Goal: Entertainment & Leisure: Browse casually

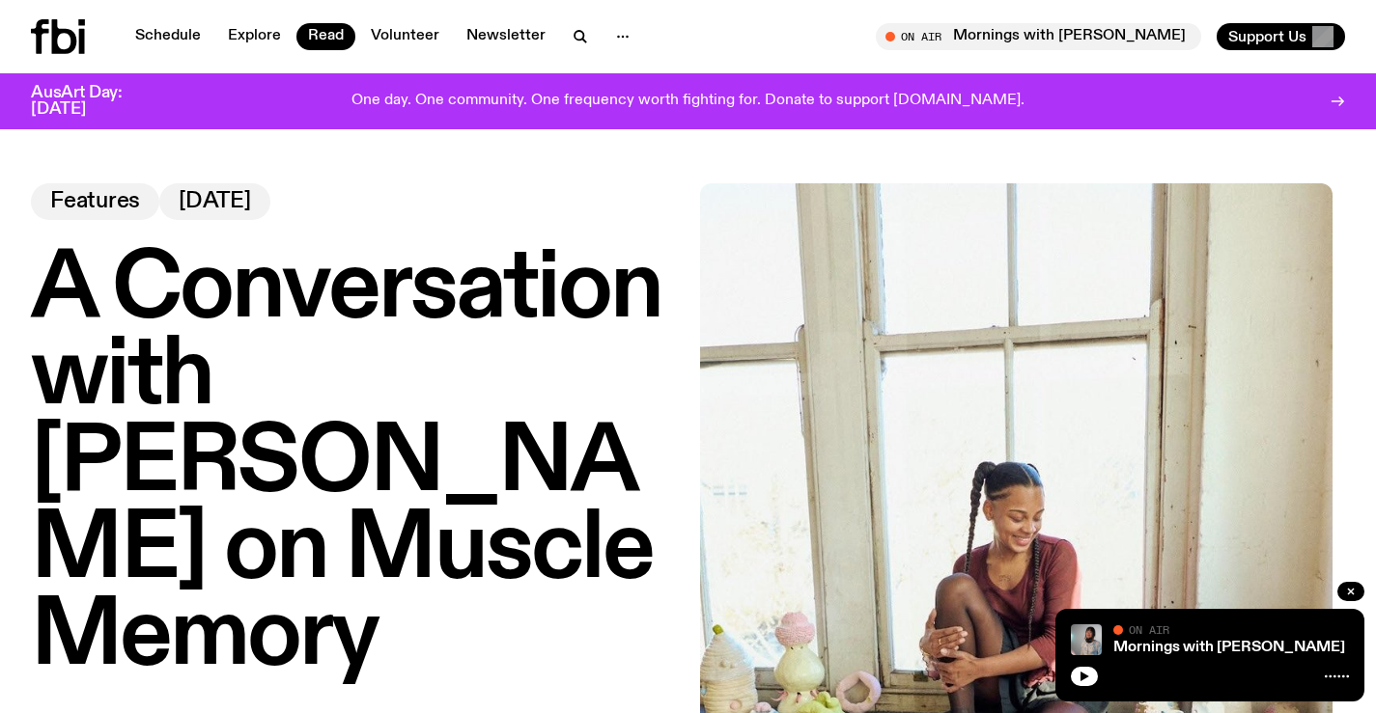
click at [123, 200] on span "Features" at bounding box center [95, 201] width 90 height 21
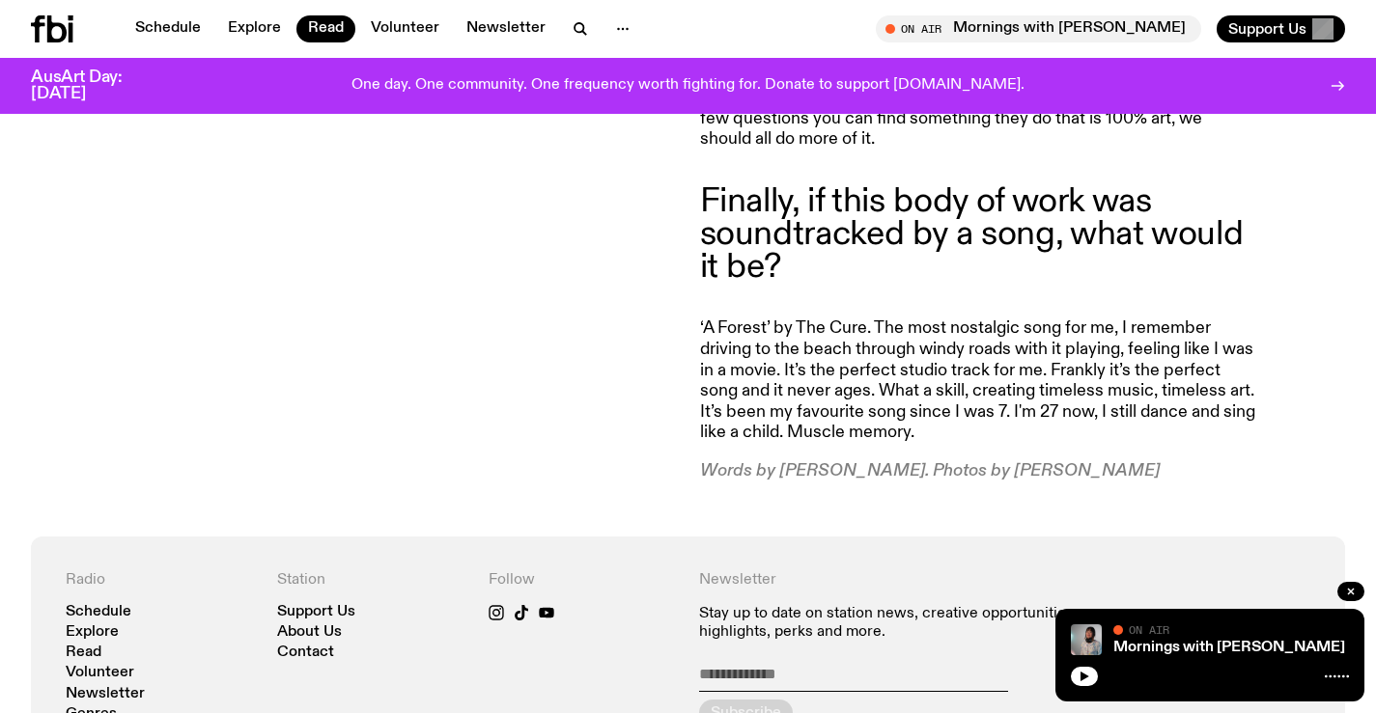
scroll to position [4769, 0]
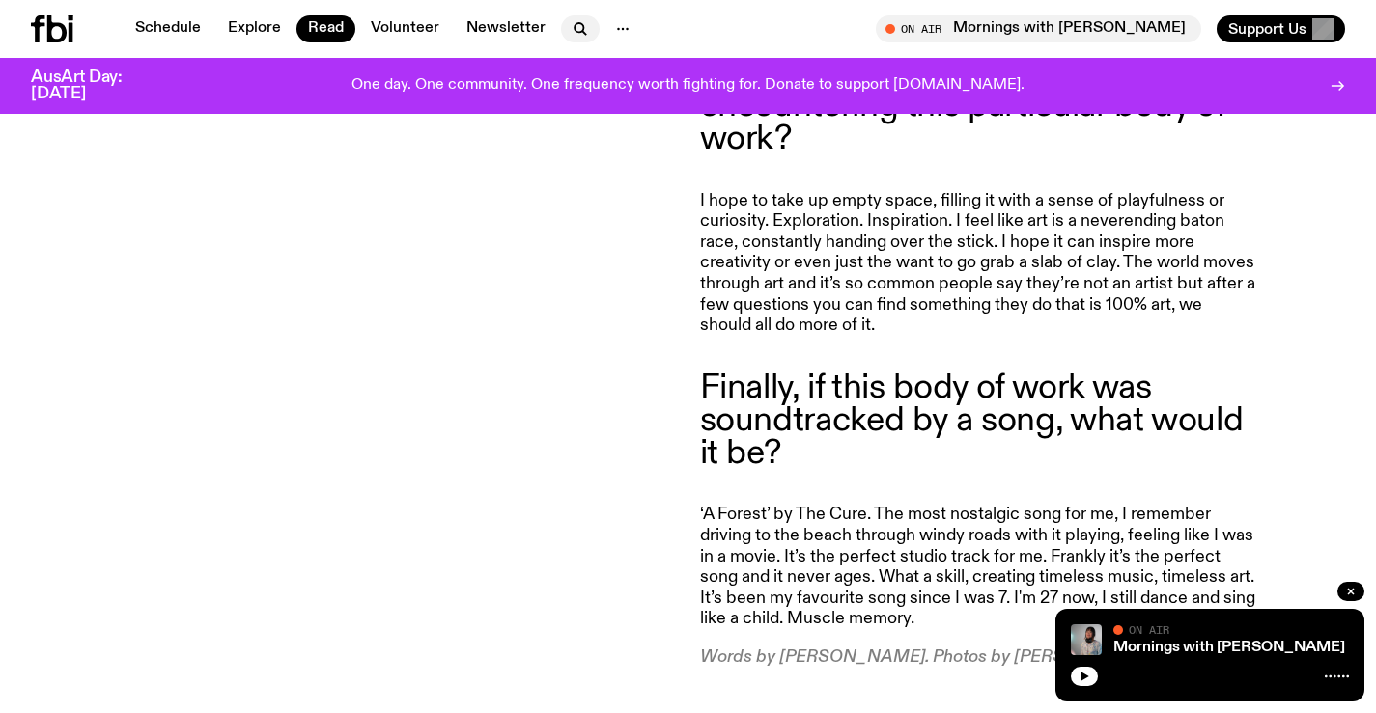
click at [574, 32] on icon "button" at bounding box center [578, 27] width 9 height 9
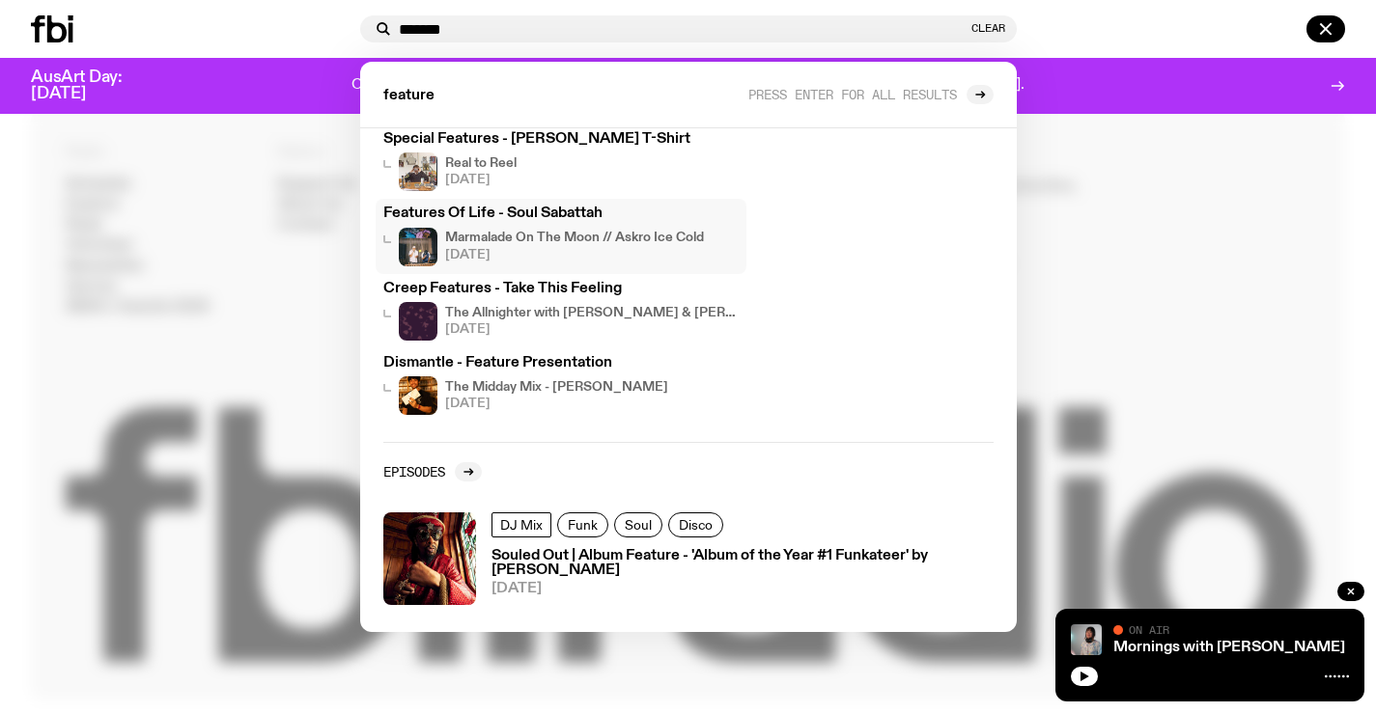
scroll to position [5445, 0]
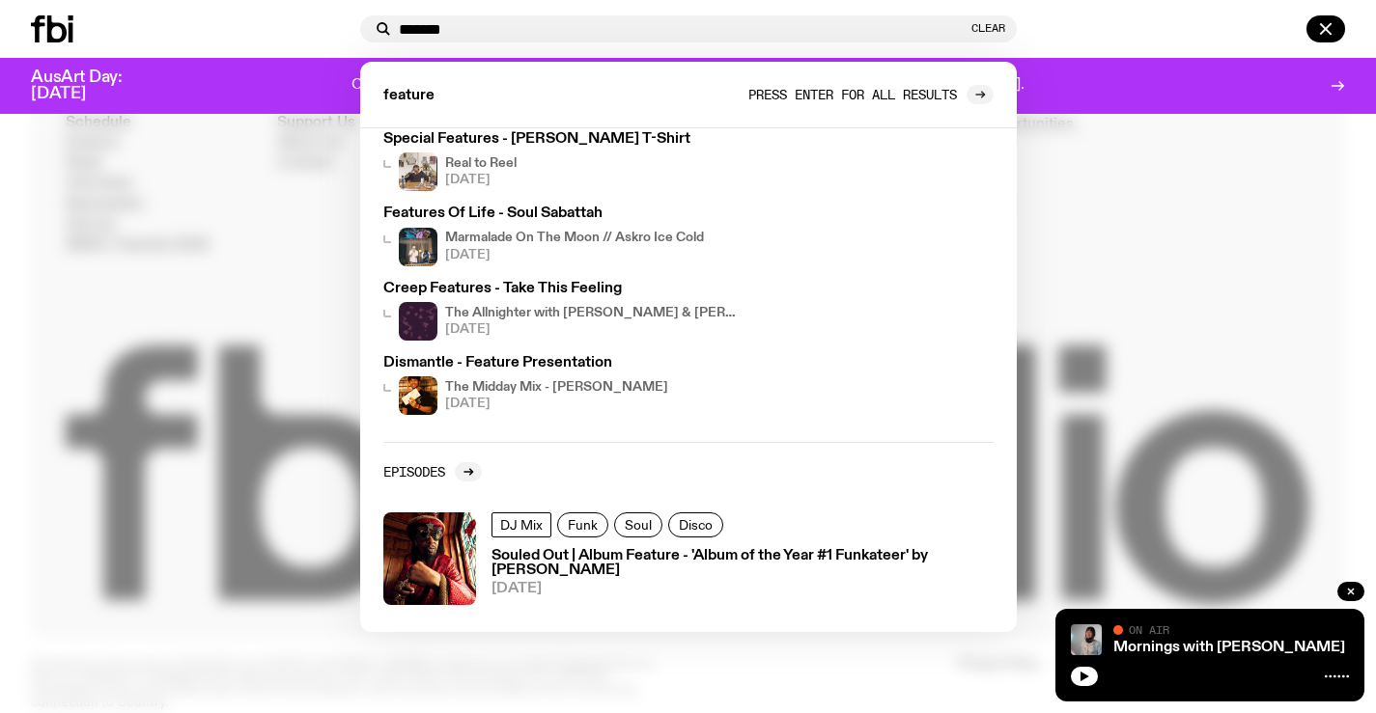
type input "*******"
click at [968, 96] on div at bounding box center [979, 94] width 27 height 19
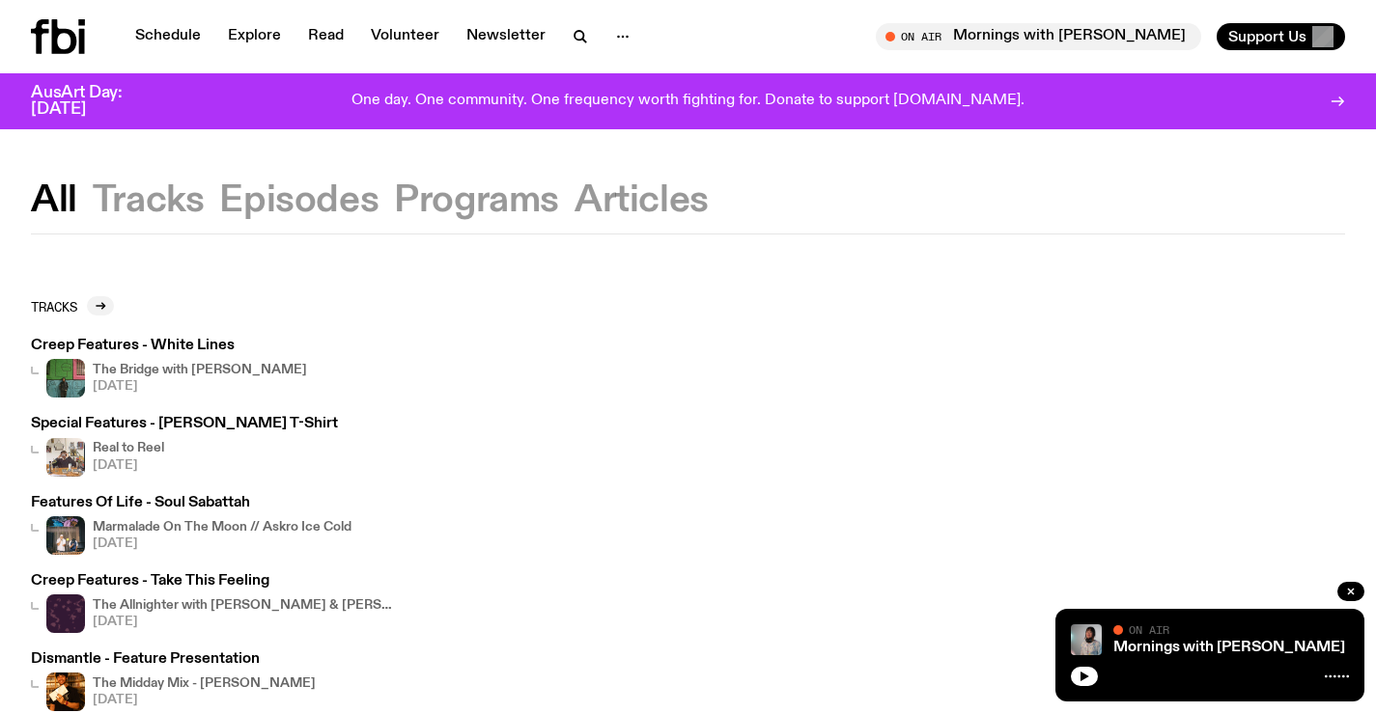
click at [587, 194] on button "Articles" at bounding box center [641, 200] width 134 height 35
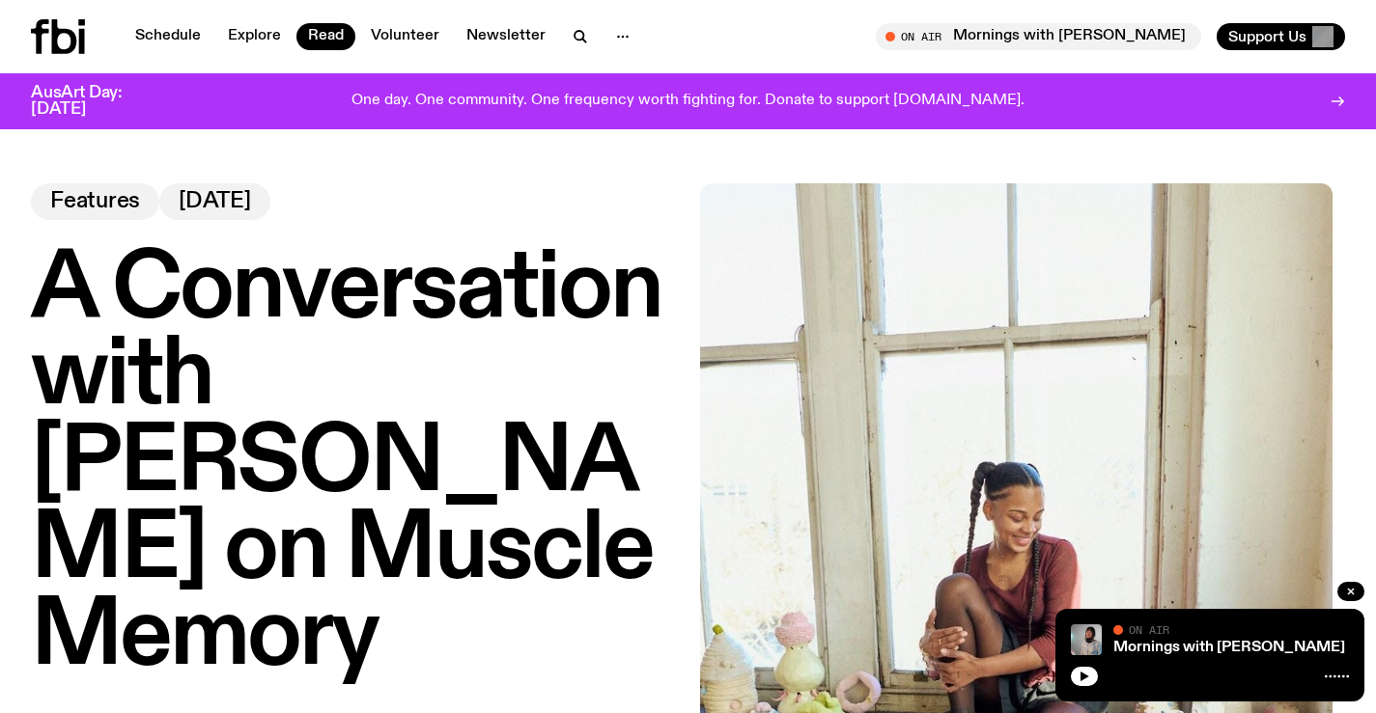
click at [46, 46] on icon at bounding box center [58, 36] width 54 height 35
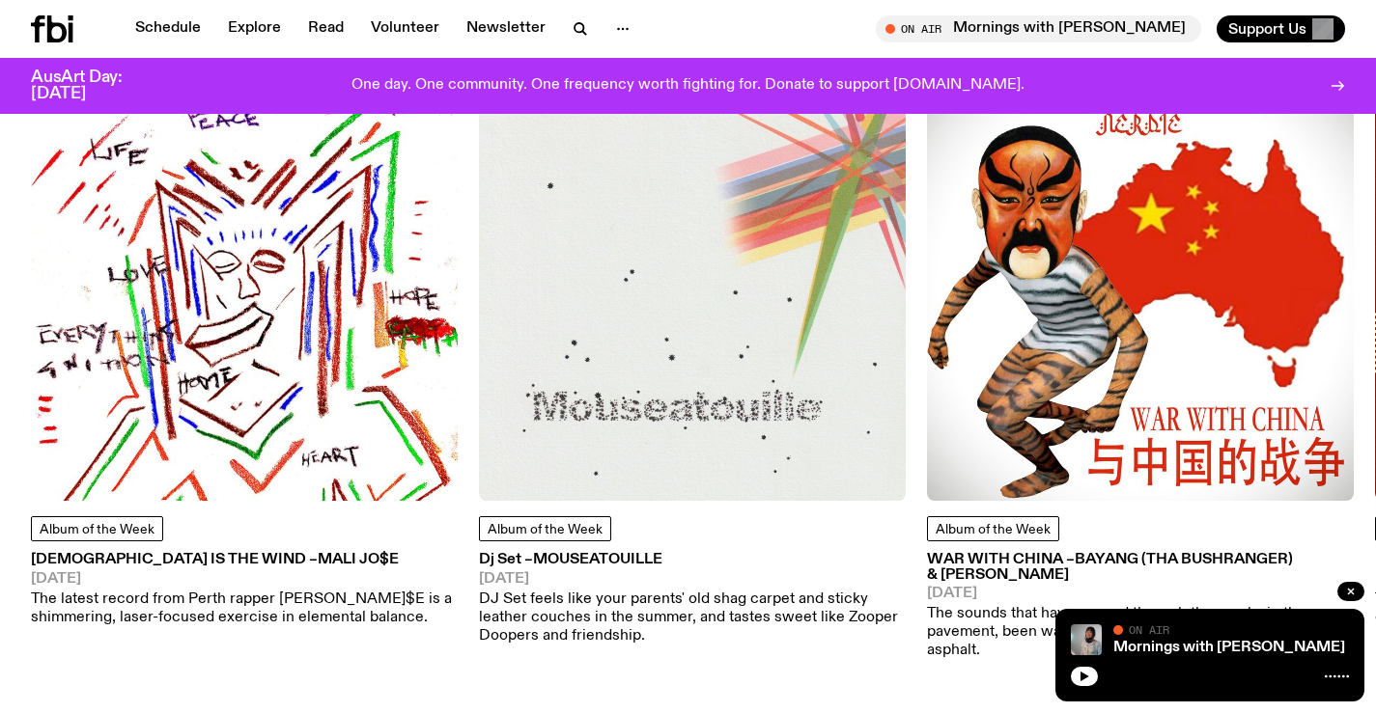
scroll to position [2302, 0]
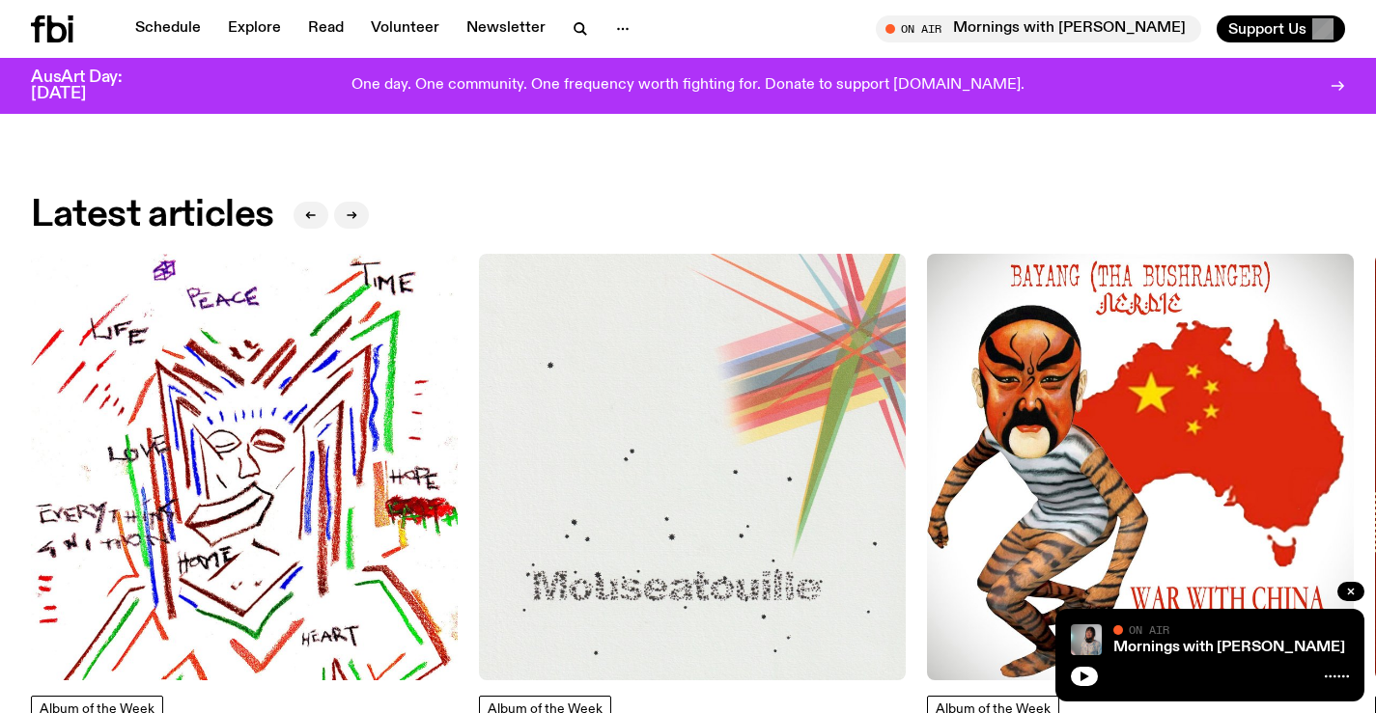
click at [591, 372] on img at bounding box center [692, 467] width 427 height 427
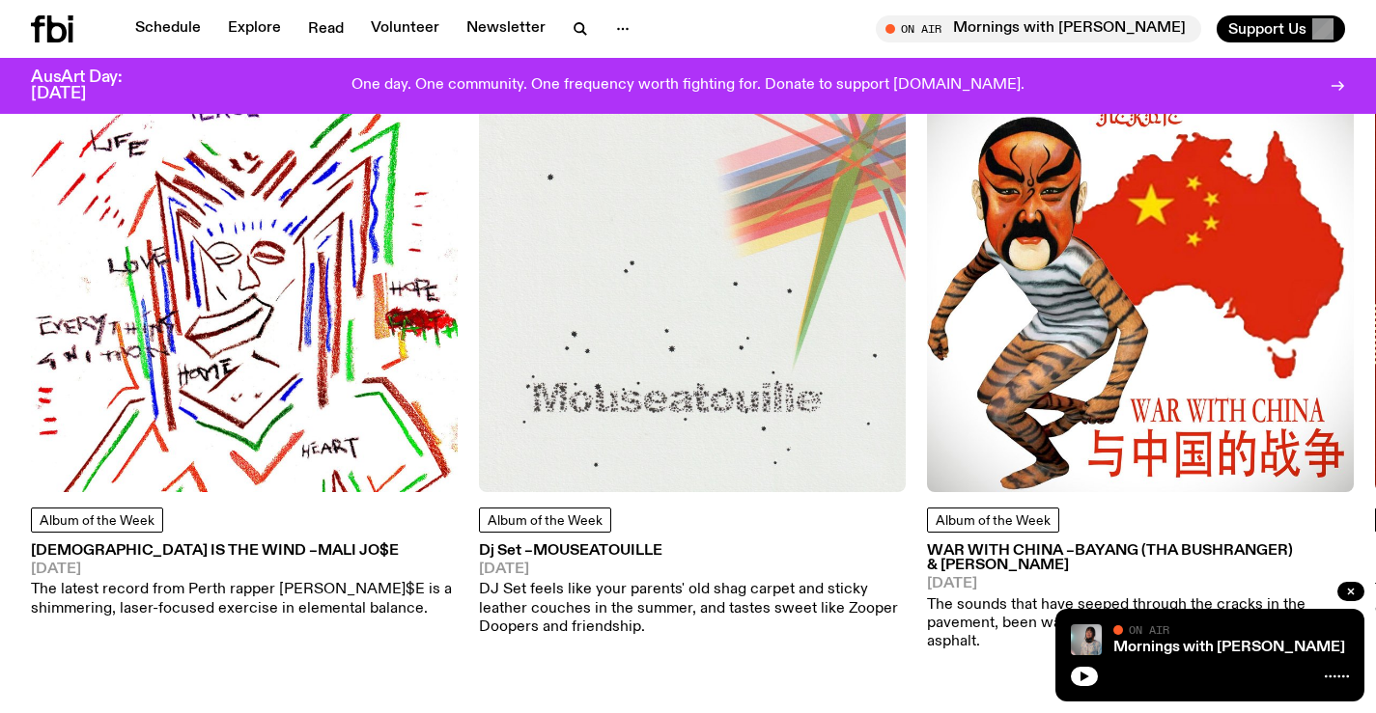
scroll to position [2479, 0]
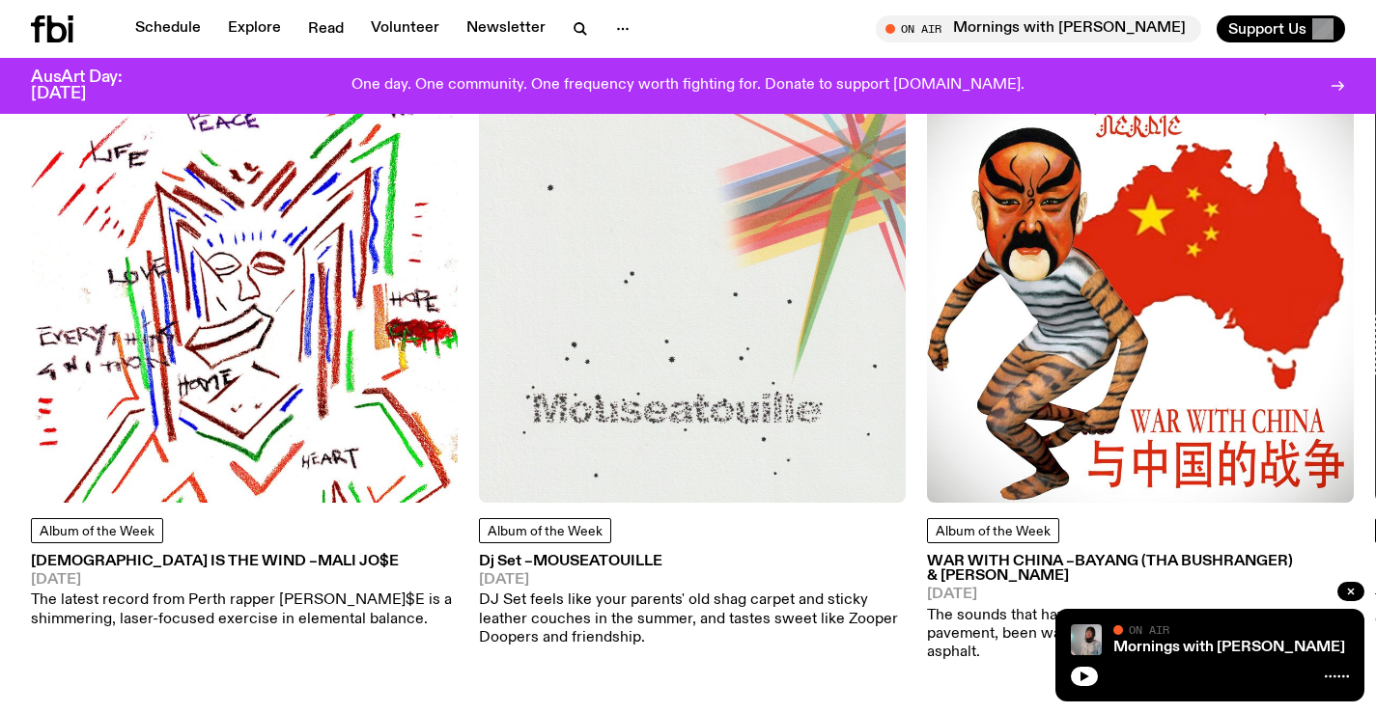
click at [191, 377] on img at bounding box center [244, 289] width 427 height 427
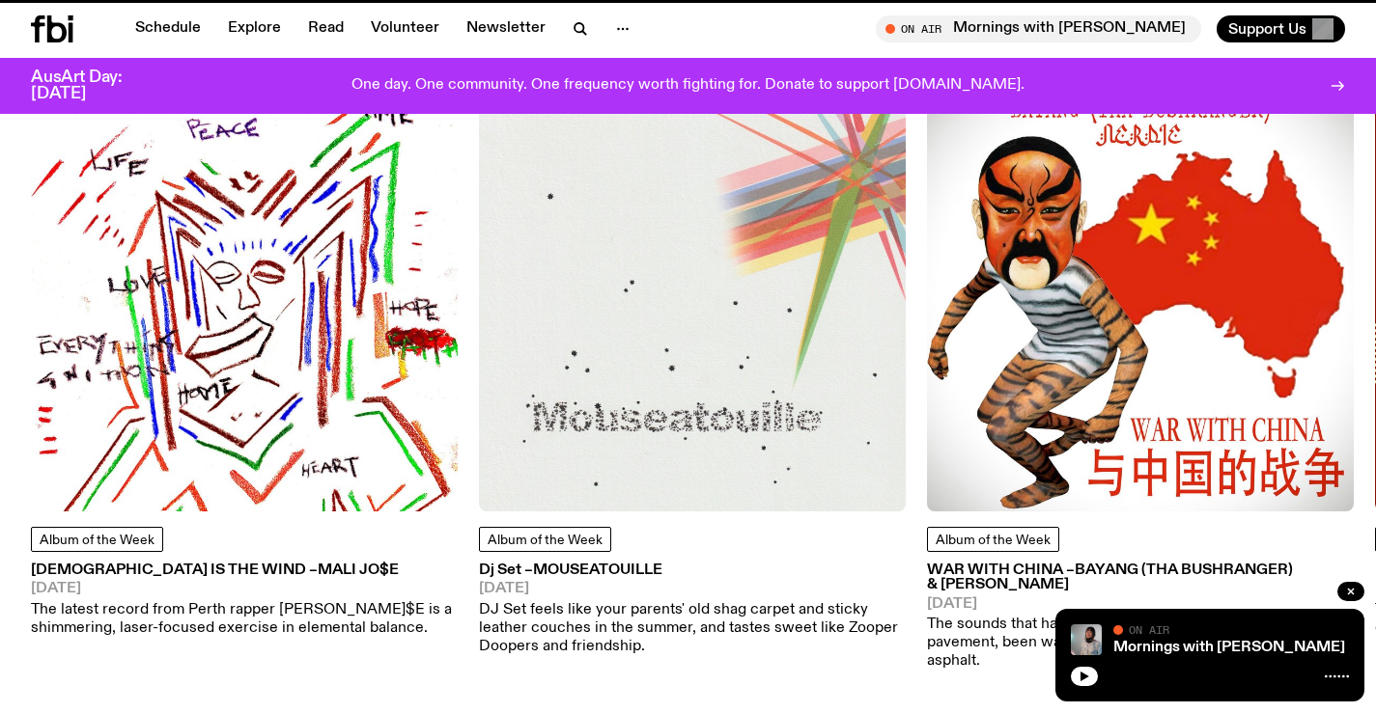
scroll to position [2464, 0]
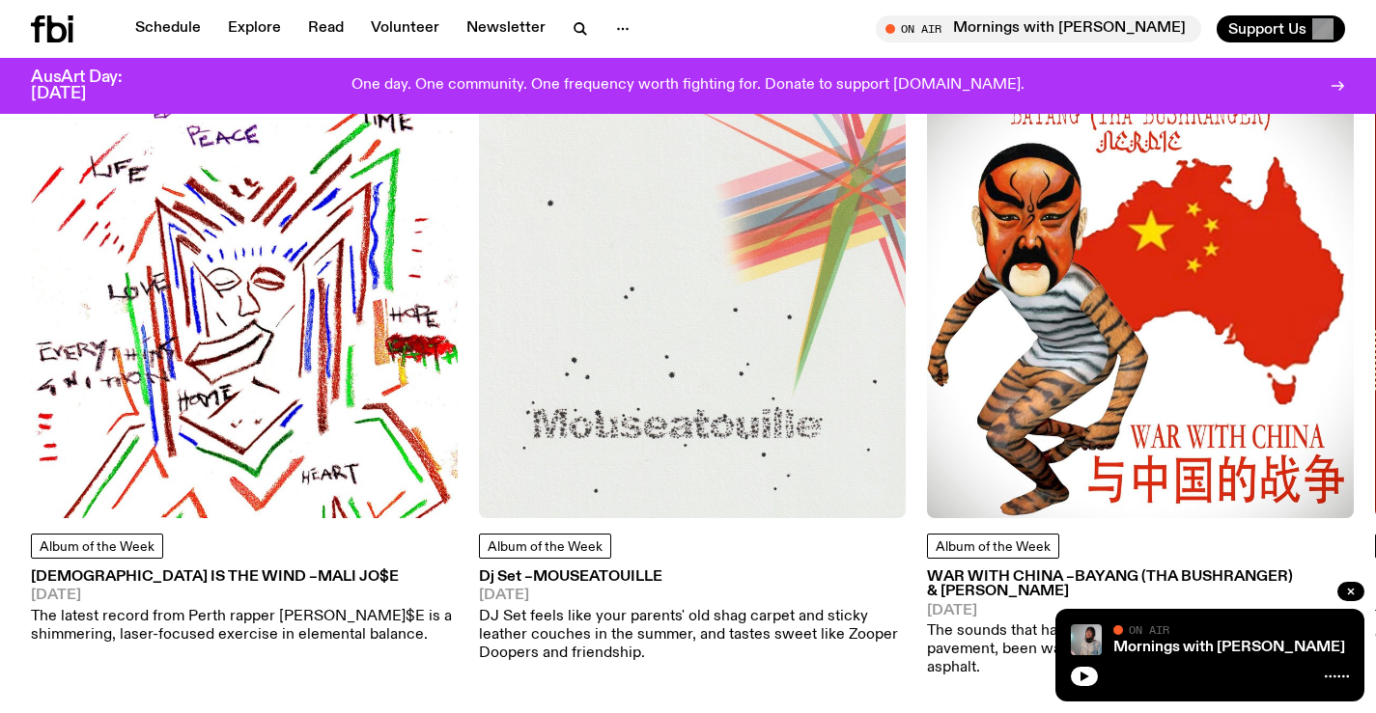
click at [976, 378] on img at bounding box center [1140, 305] width 427 height 427
